Goal: Transaction & Acquisition: Purchase product/service

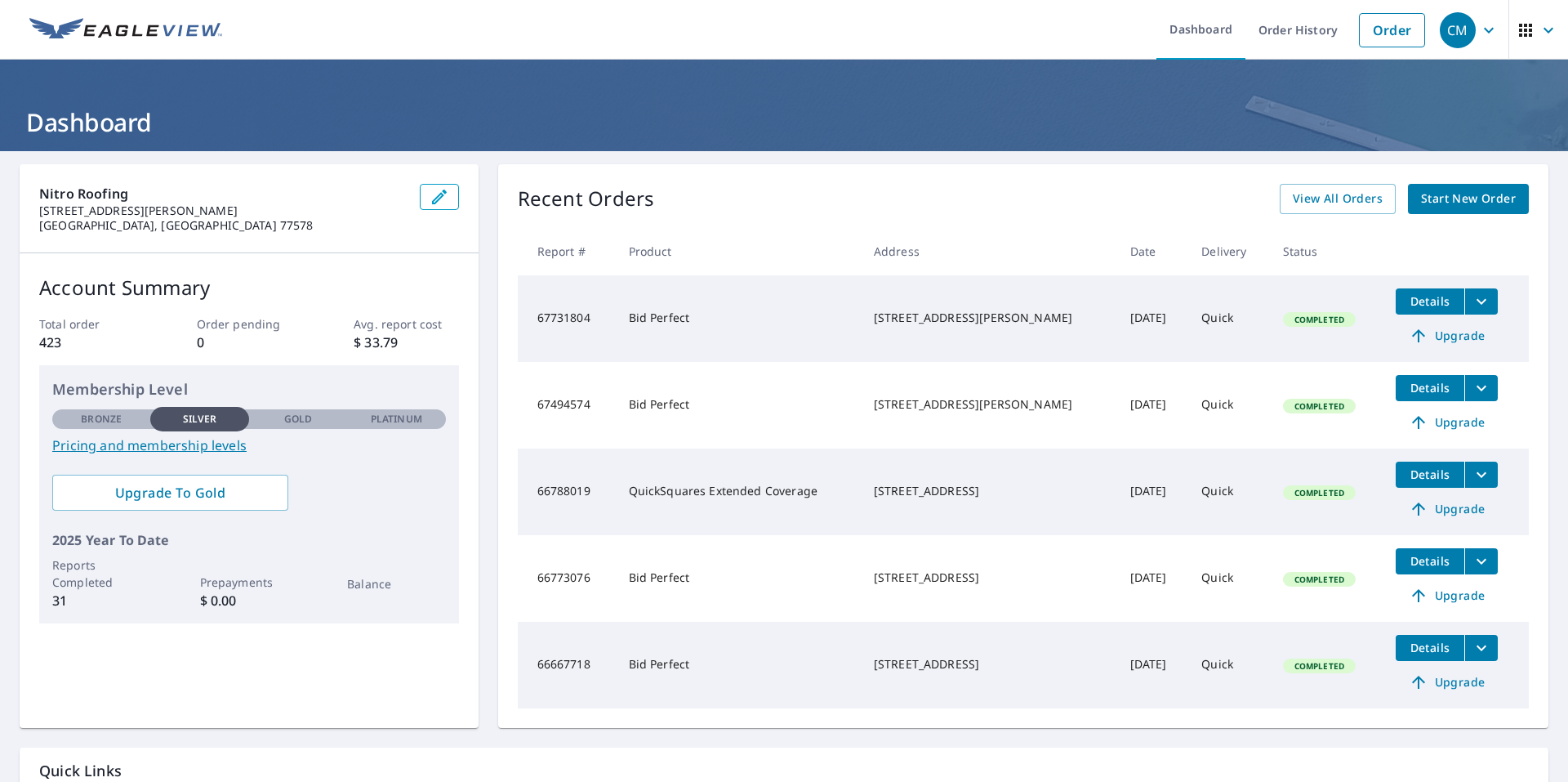
click at [1521, 44] on span "button" at bounding box center [1537, 30] width 46 height 39
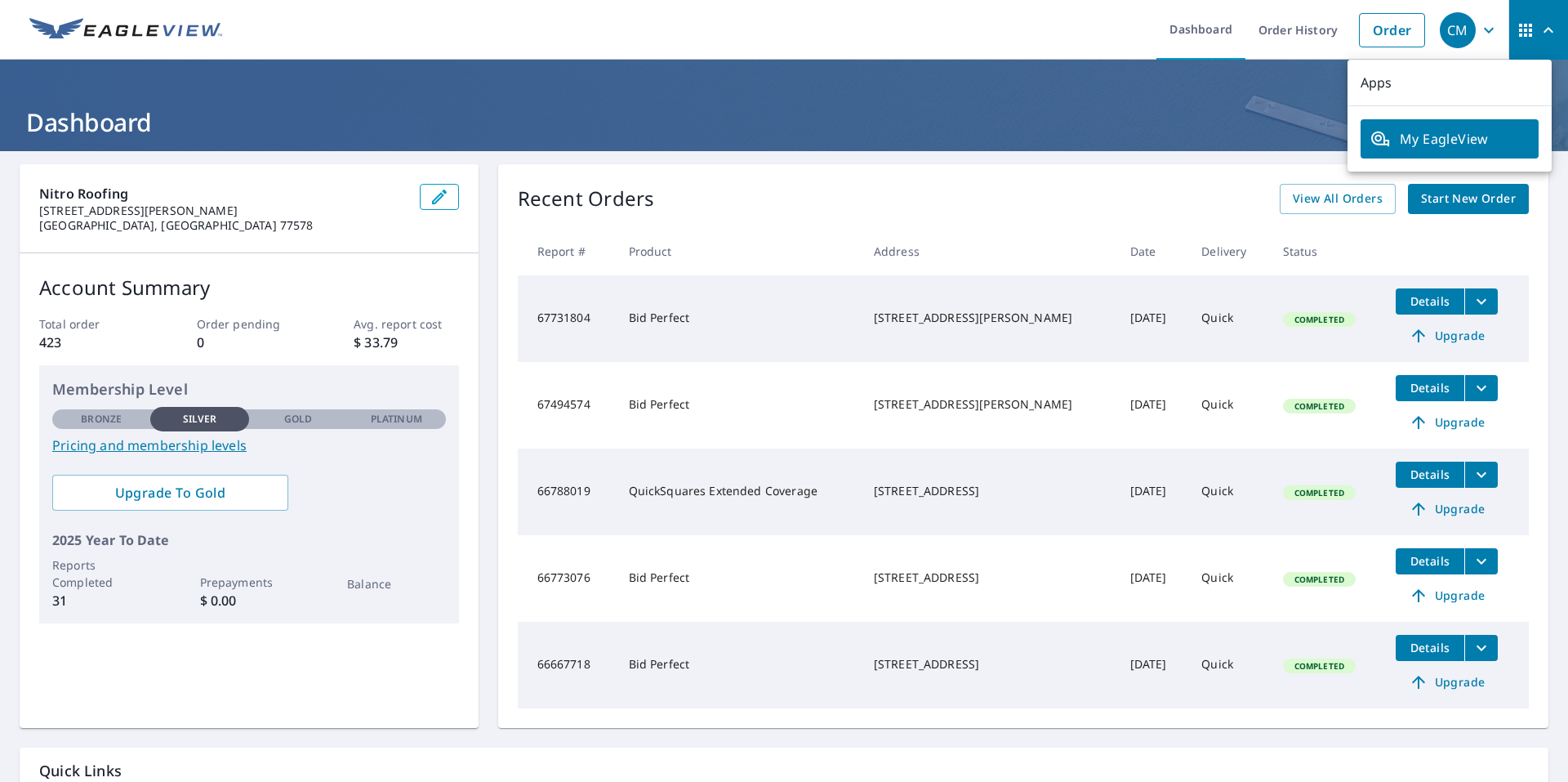
click at [1521, 44] on span "button" at bounding box center [1537, 30] width 46 height 39
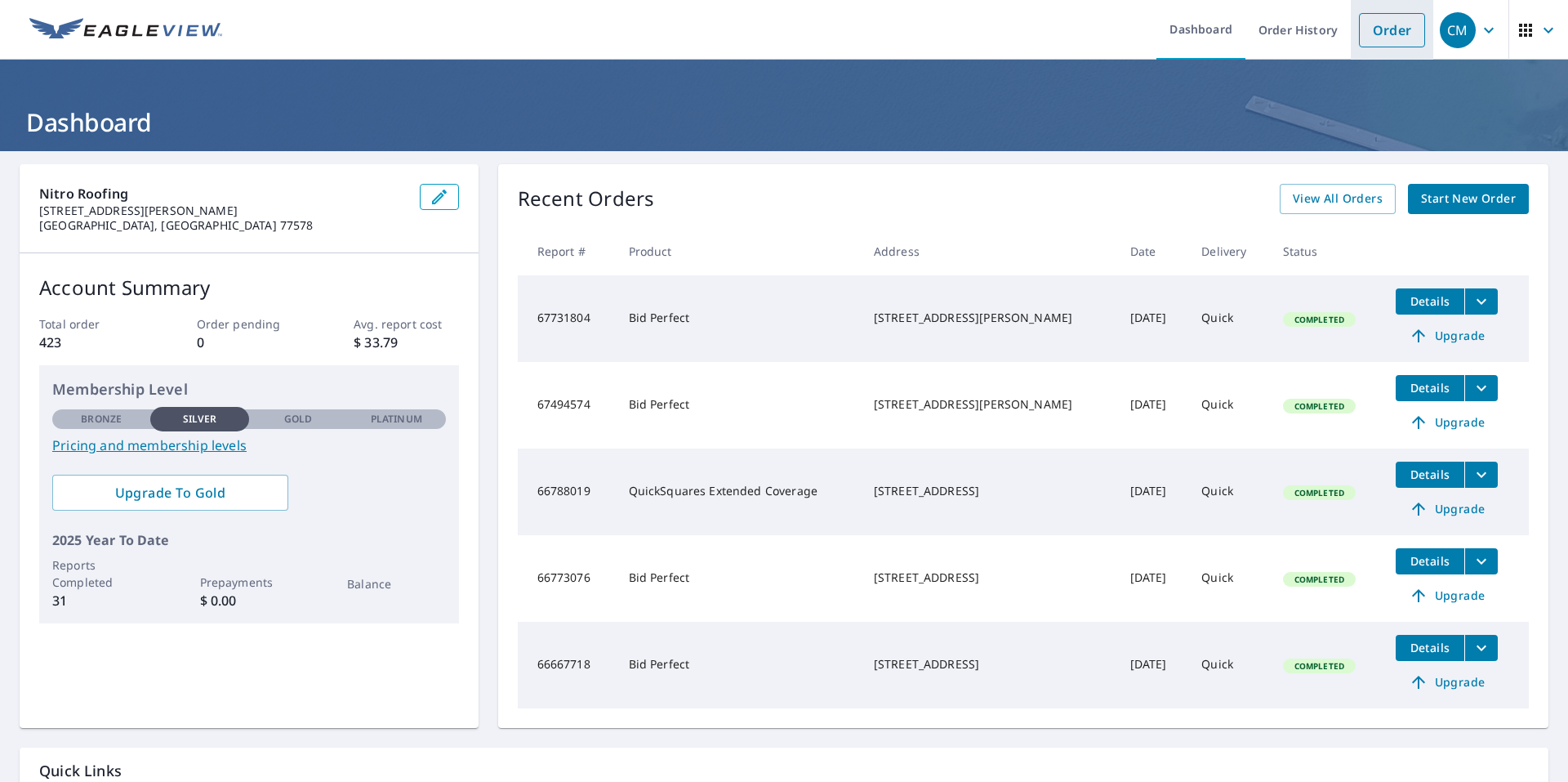
click at [1385, 28] on link "Order" at bounding box center [1391, 30] width 66 height 34
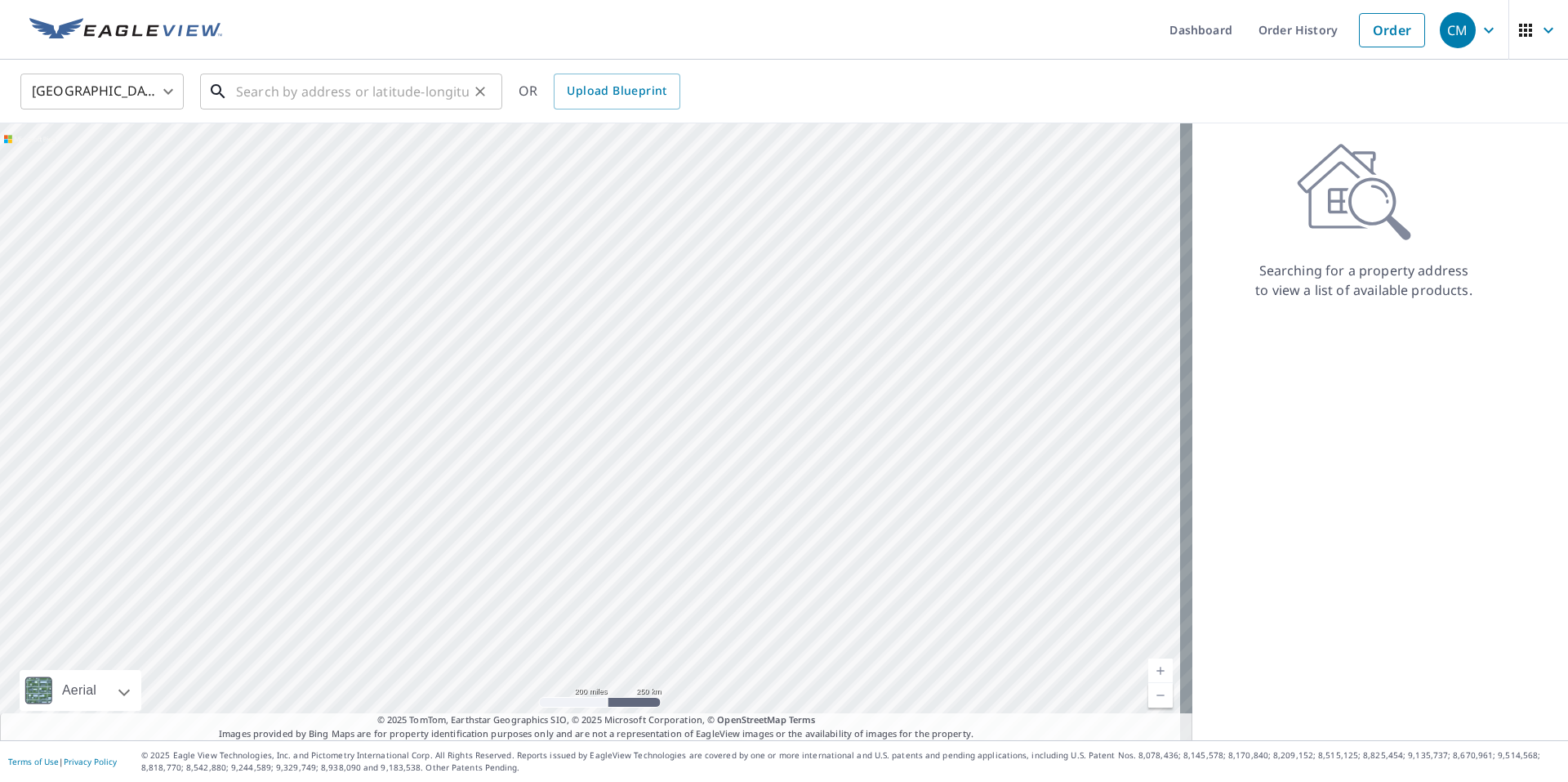
click at [289, 98] on input "text" at bounding box center [352, 91] width 232 height 46
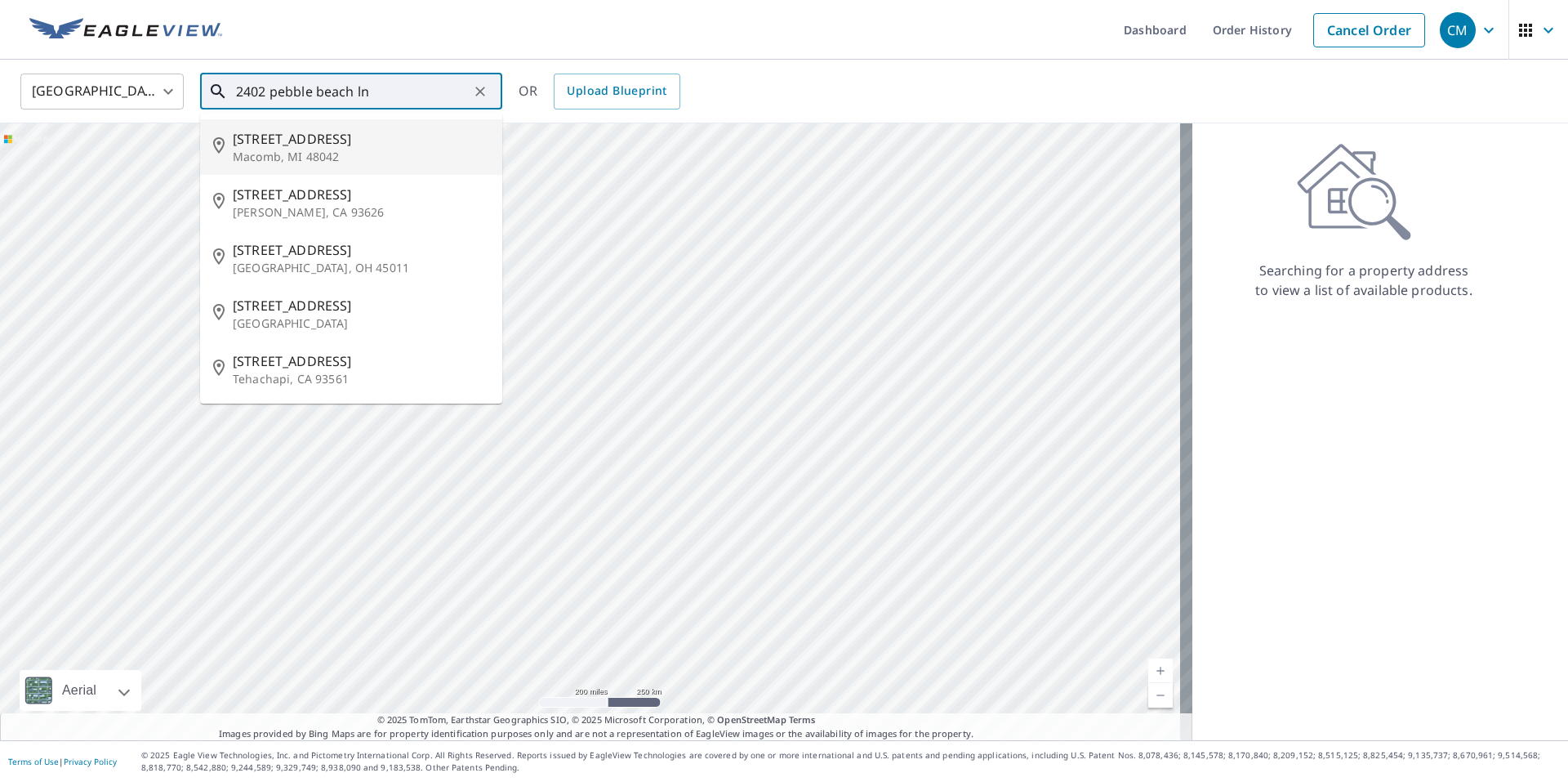
click at [243, 90] on input "2402 pebble beach ln" at bounding box center [352, 91] width 232 height 46
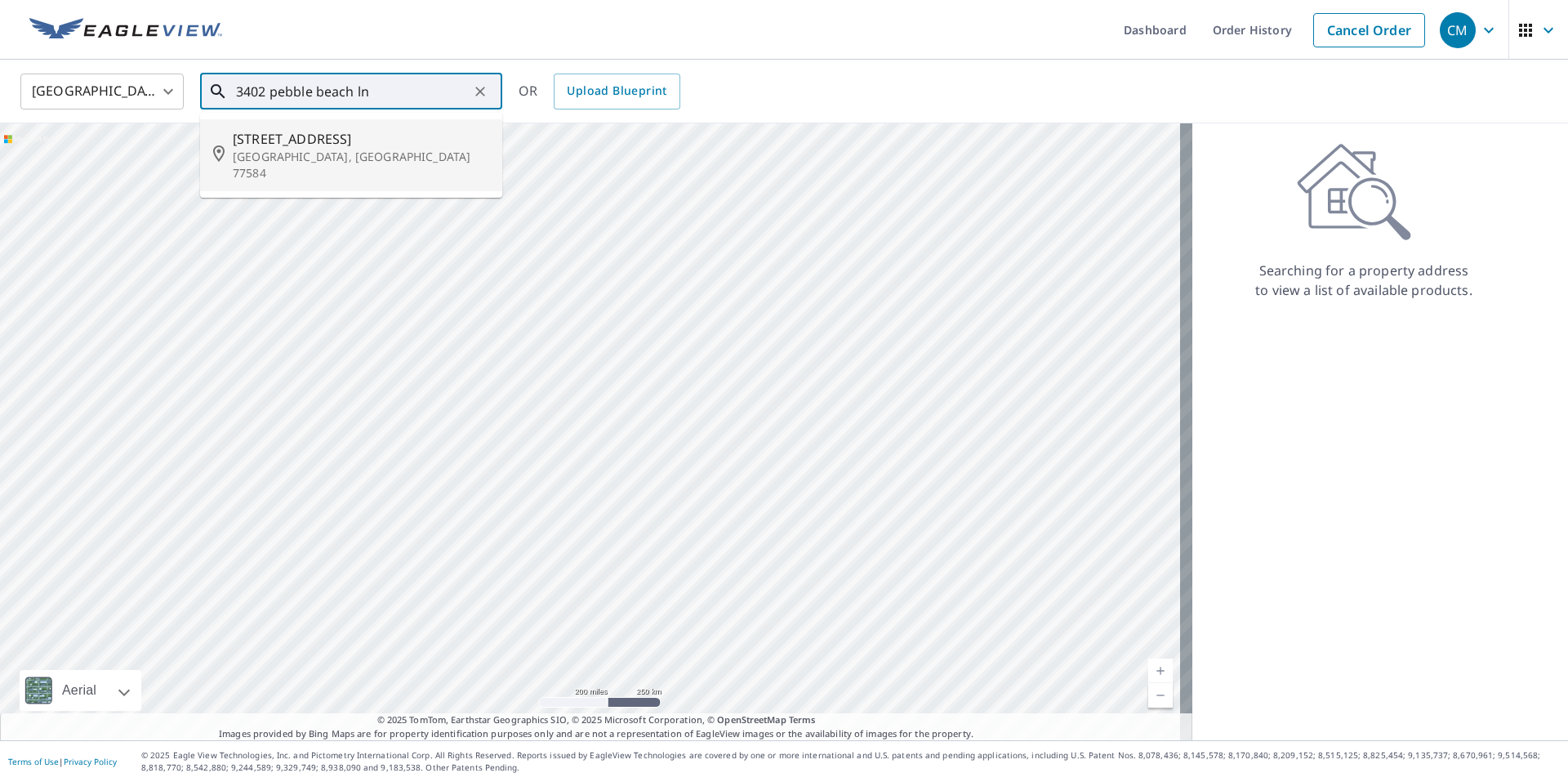
click at [302, 143] on span "[STREET_ADDRESS]" at bounding box center [361, 139] width 257 height 20
type input "[STREET_ADDRESS]"
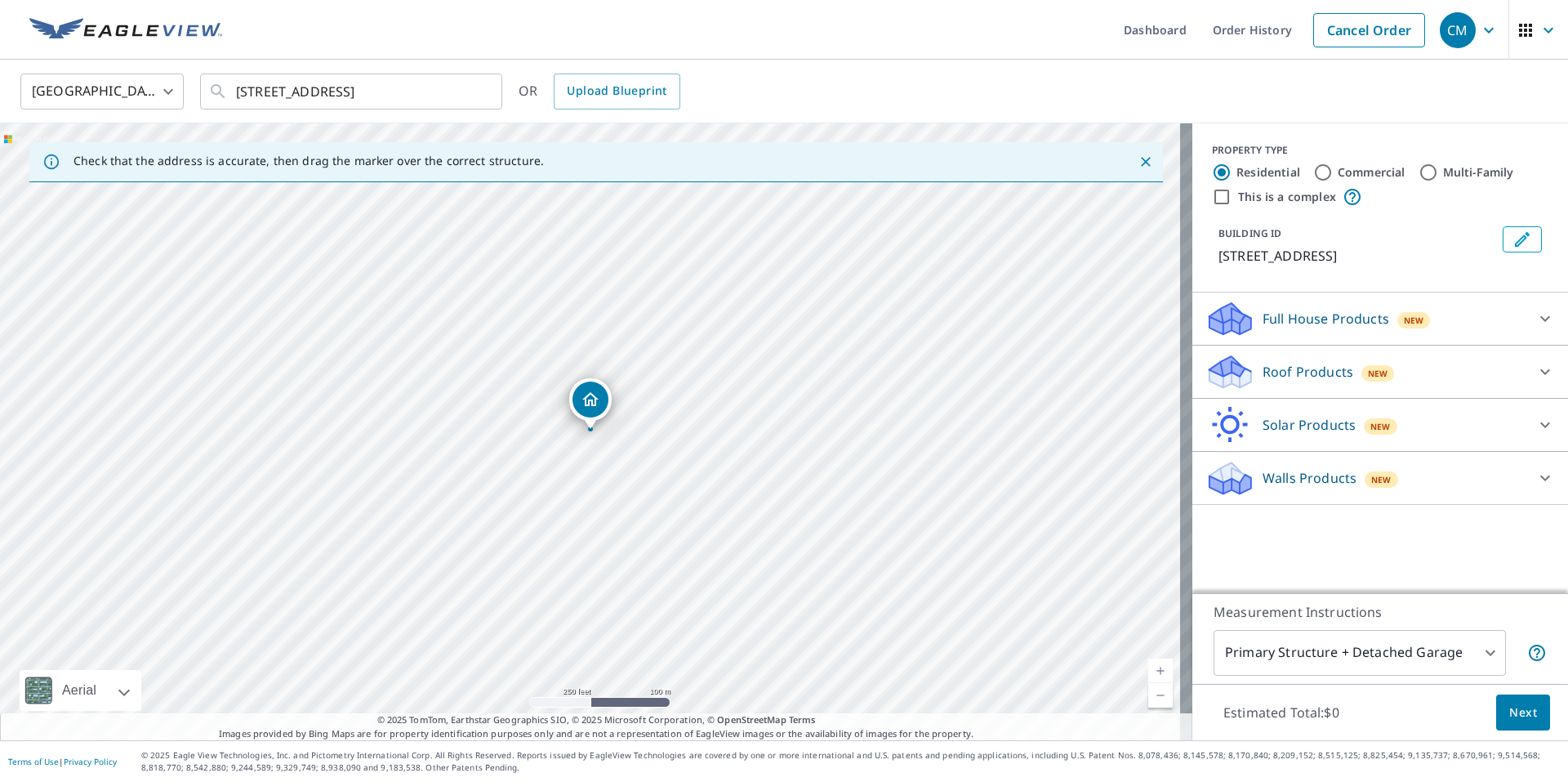
click at [1456, 325] on div "Full House Products New" at bounding box center [1365, 318] width 320 height 38
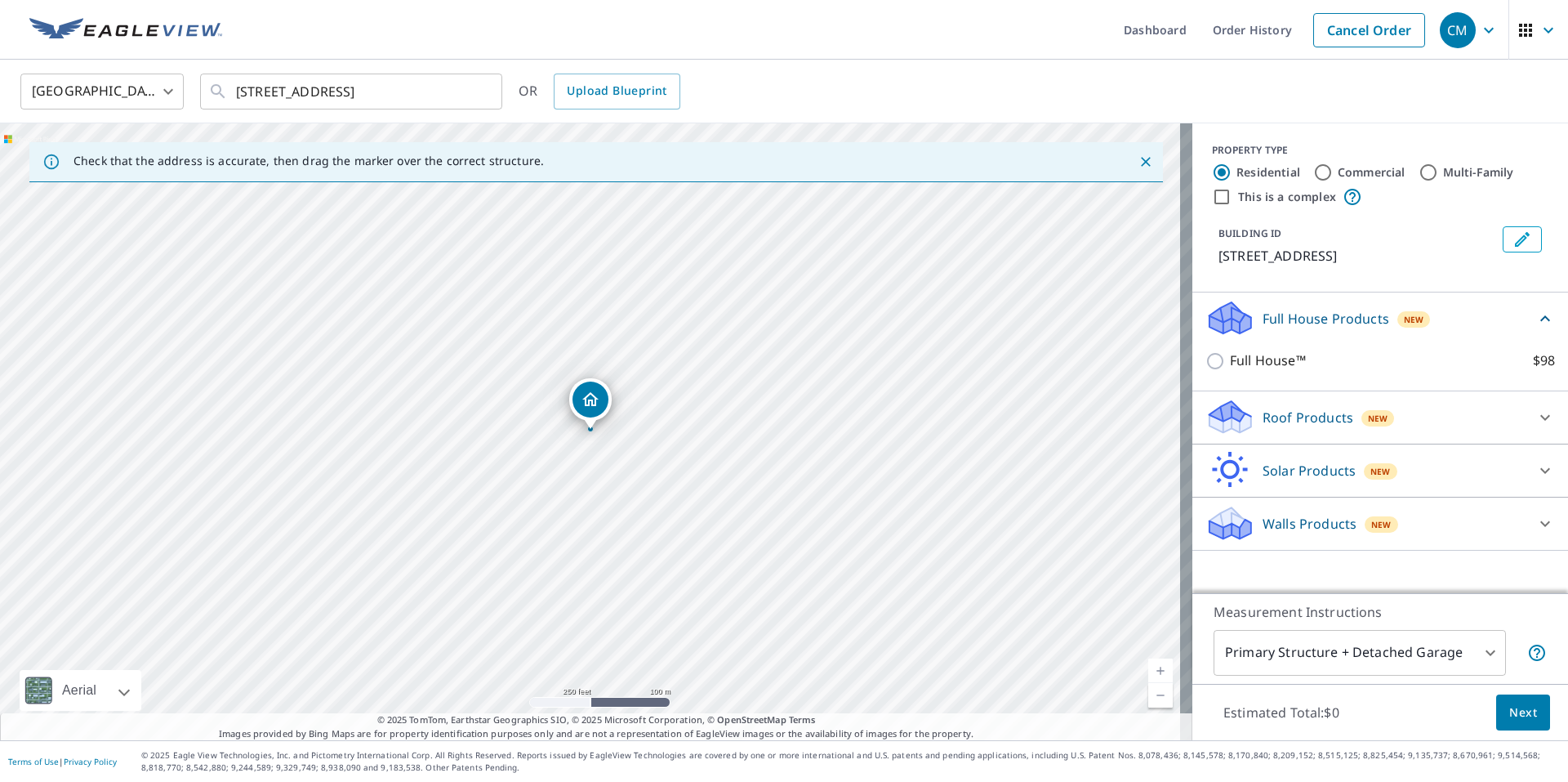
click at [1467, 330] on div "Full House Products New" at bounding box center [1370, 317] width 330 height 38
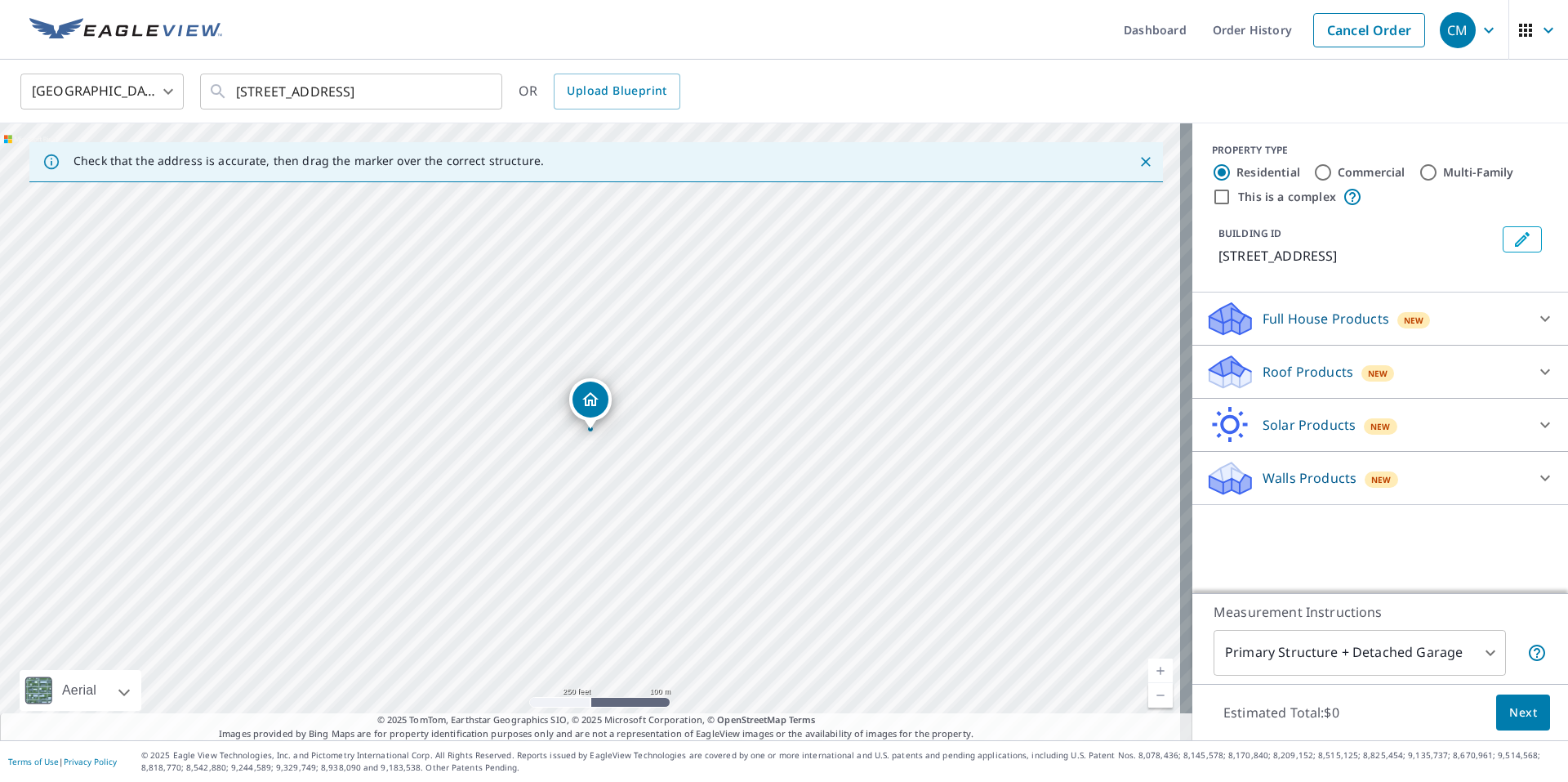
click at [1481, 374] on div "Roof Products New" at bounding box center [1365, 371] width 320 height 38
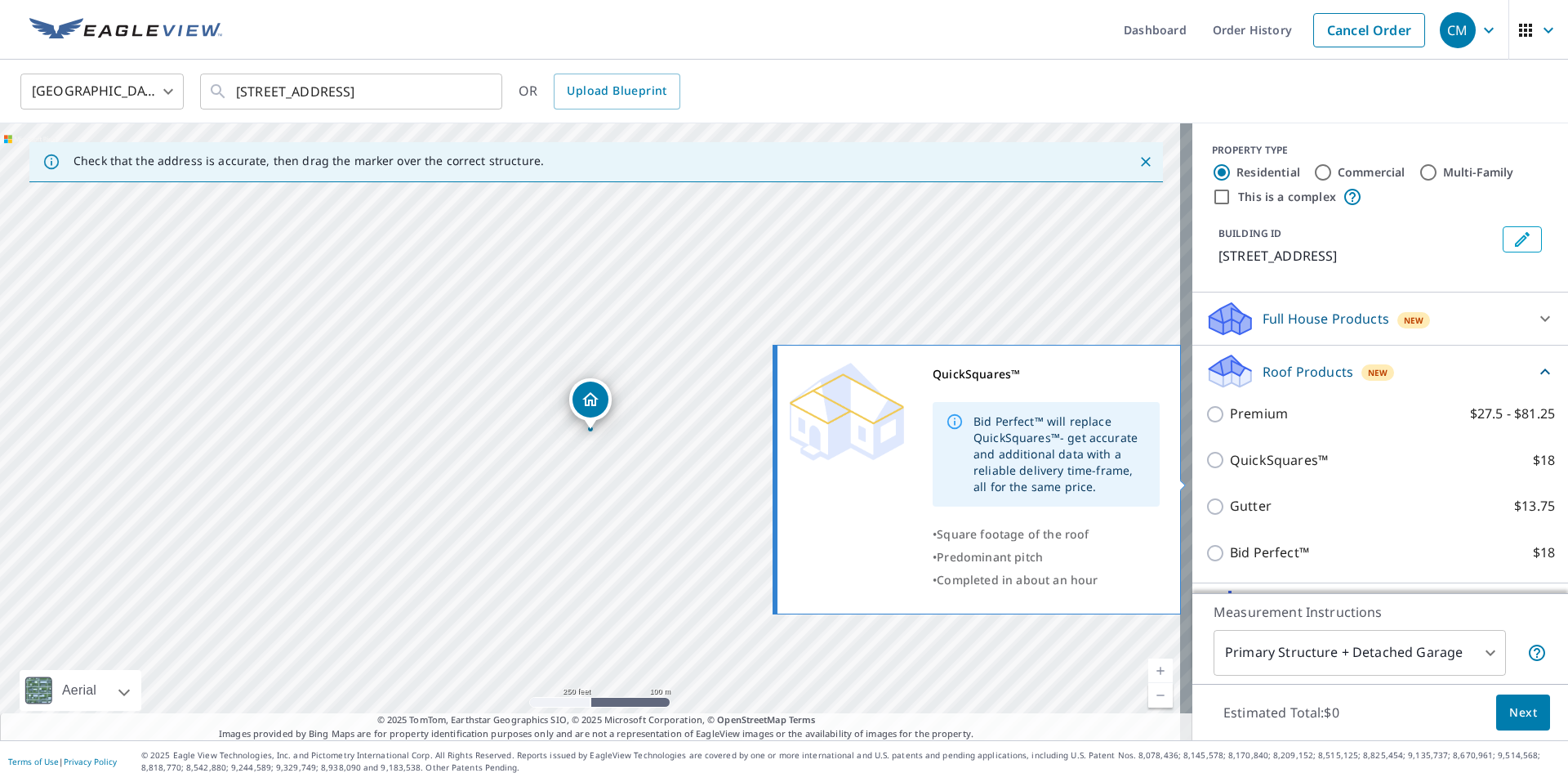
click at [1206, 470] on input "QuickSquares™ $18" at bounding box center [1218, 459] width 24 height 20
checkbox input "true"
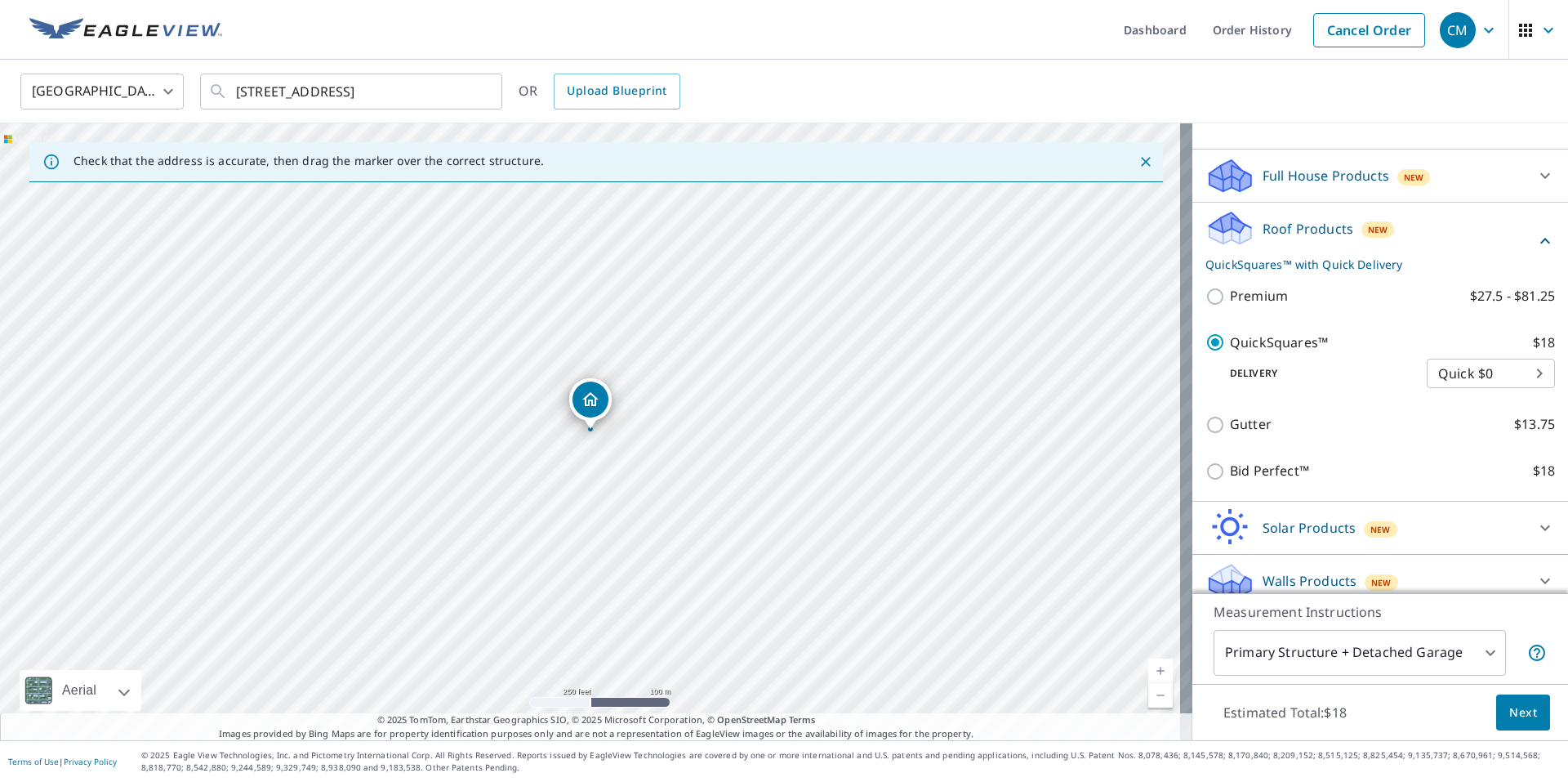
scroll to position [178, 0]
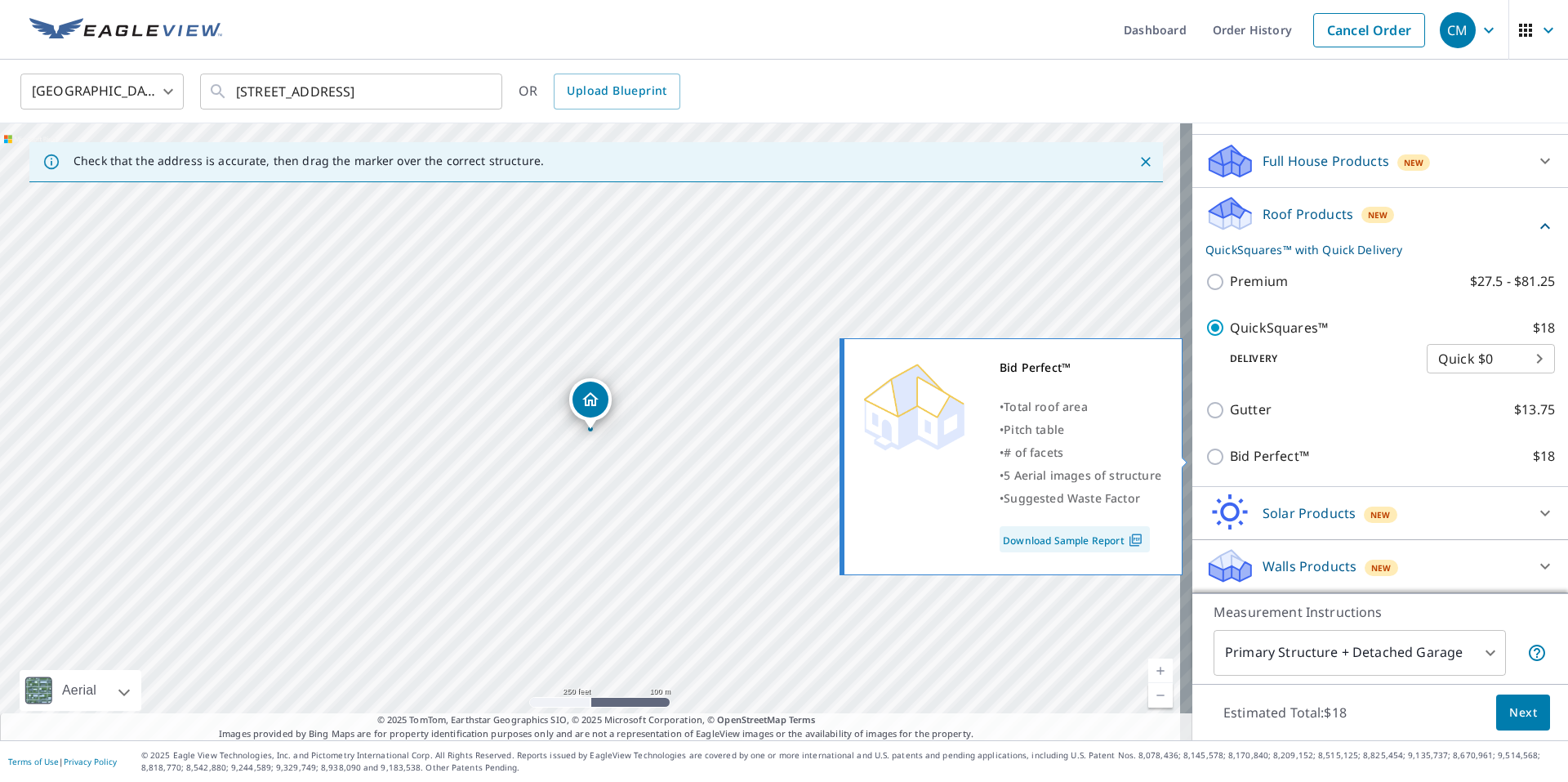
click at [1206, 452] on input "Bid Perfect™ $18" at bounding box center [1218, 456] width 24 height 20
checkbox input "true"
checkbox input "false"
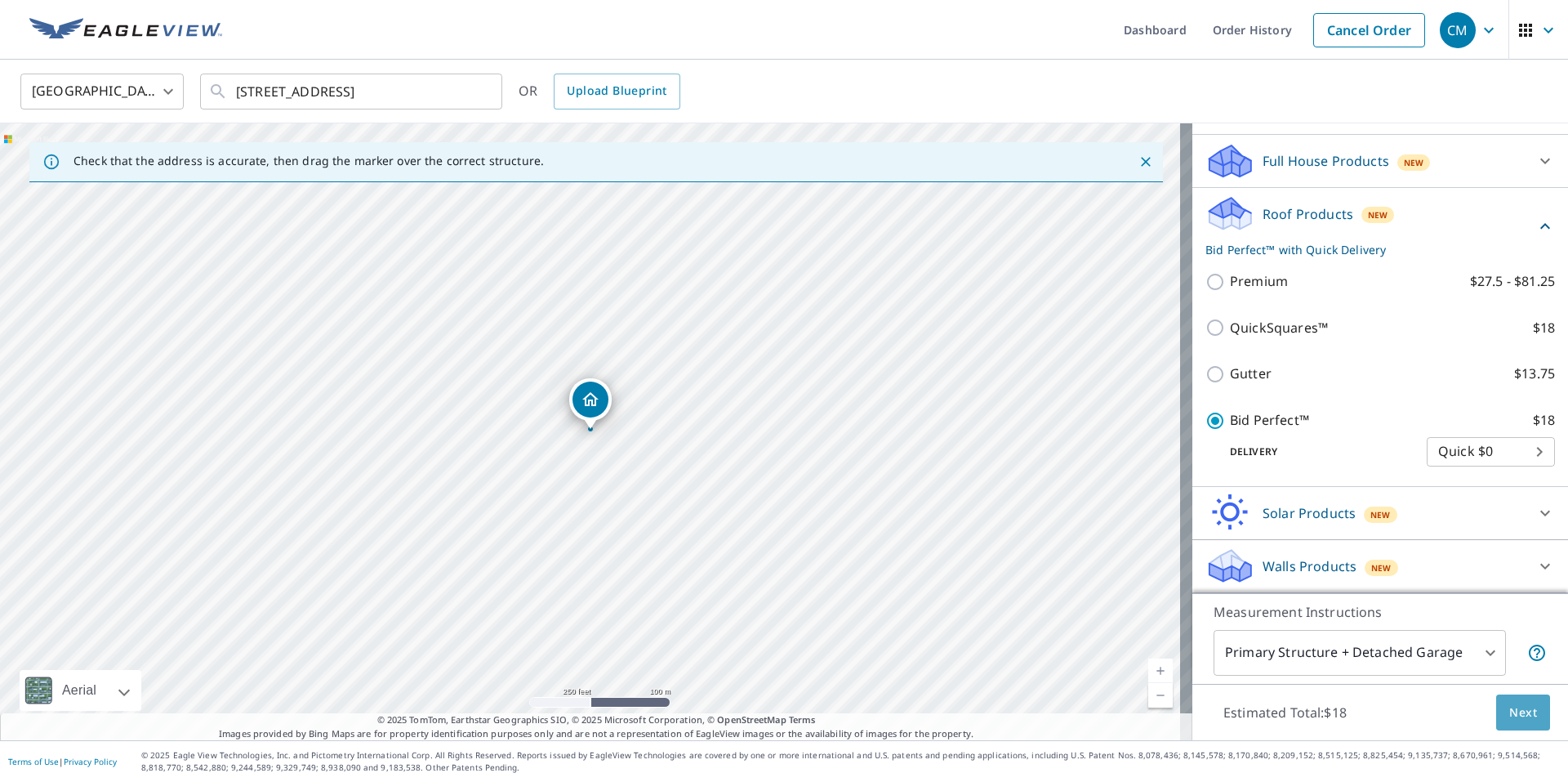
click at [1512, 715] on span "Next" at bounding box center [1522, 712] width 28 height 20
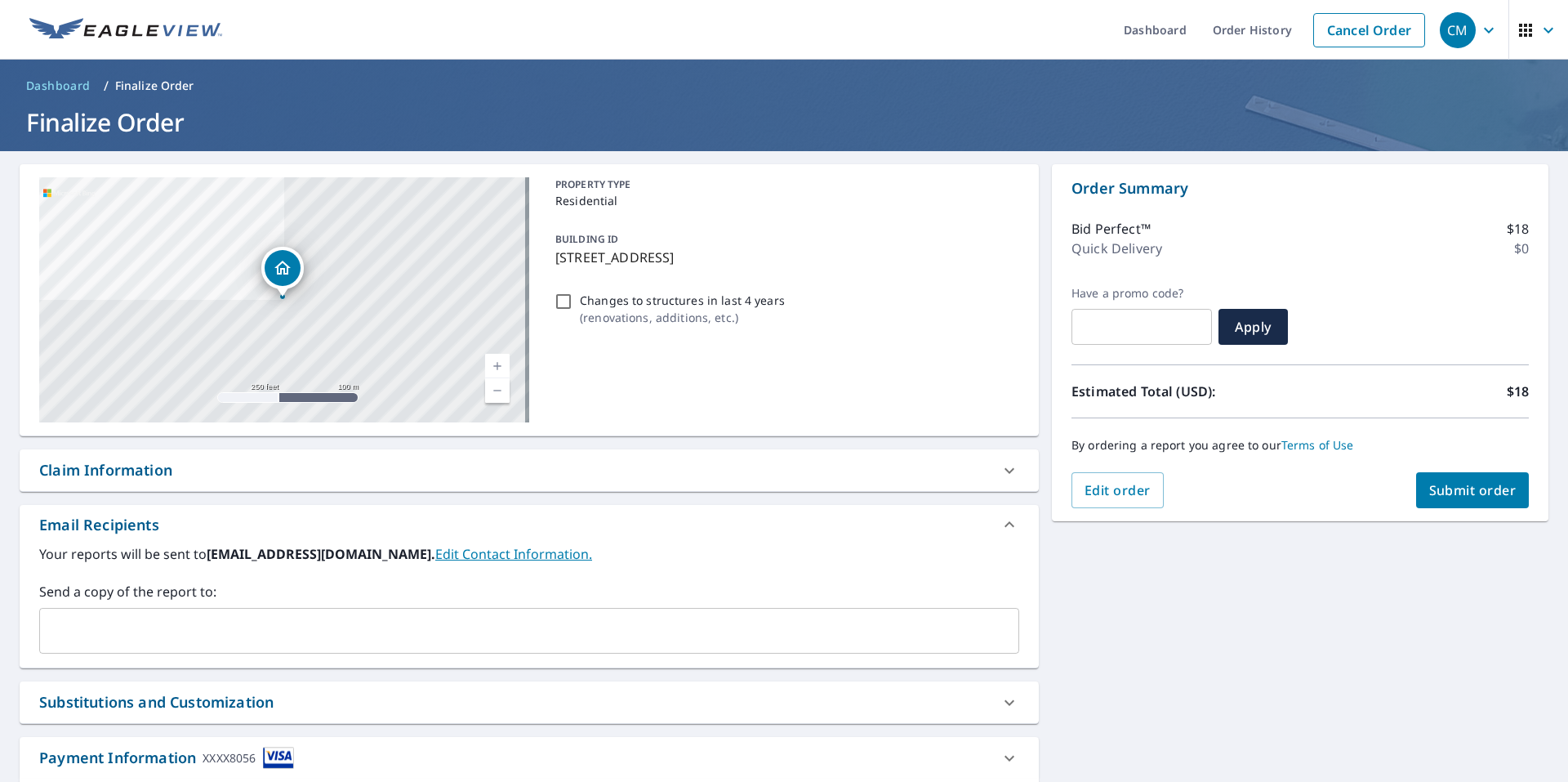
click at [1429, 488] on span "Submit order" at bounding box center [1472, 489] width 87 height 18
